Goal: Find specific page/section: Find specific page/section

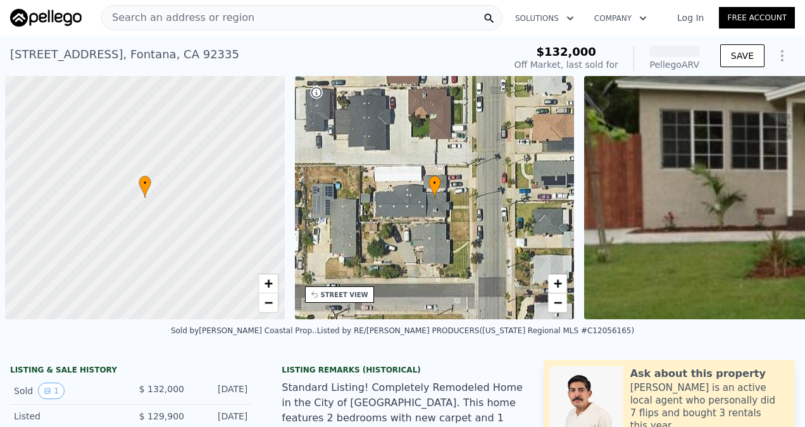
scroll to position [0, 5]
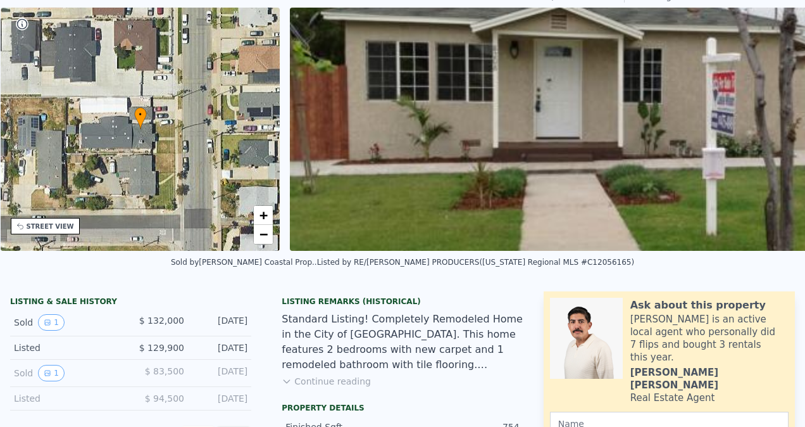
scroll to position [4, 0]
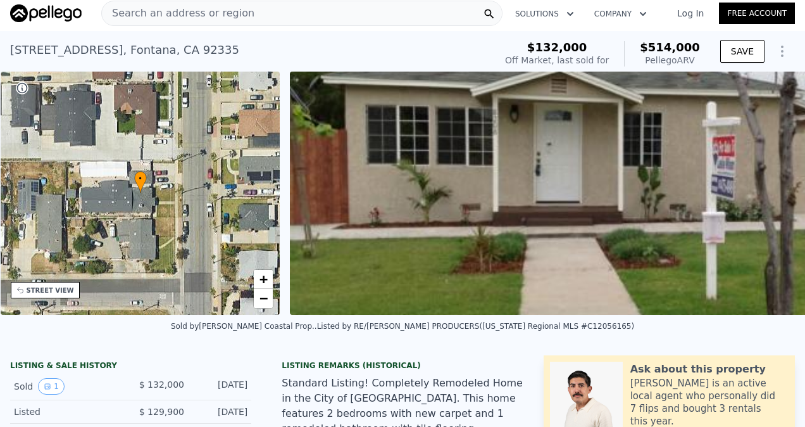
click at [230, 18] on span "Search an address or region" at bounding box center [178, 13] width 153 height 15
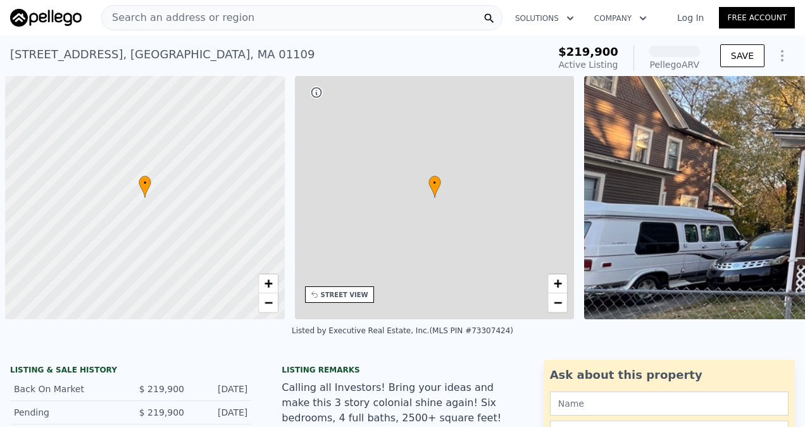
scroll to position [0, 5]
